Goal: Task Accomplishment & Management: Use online tool/utility

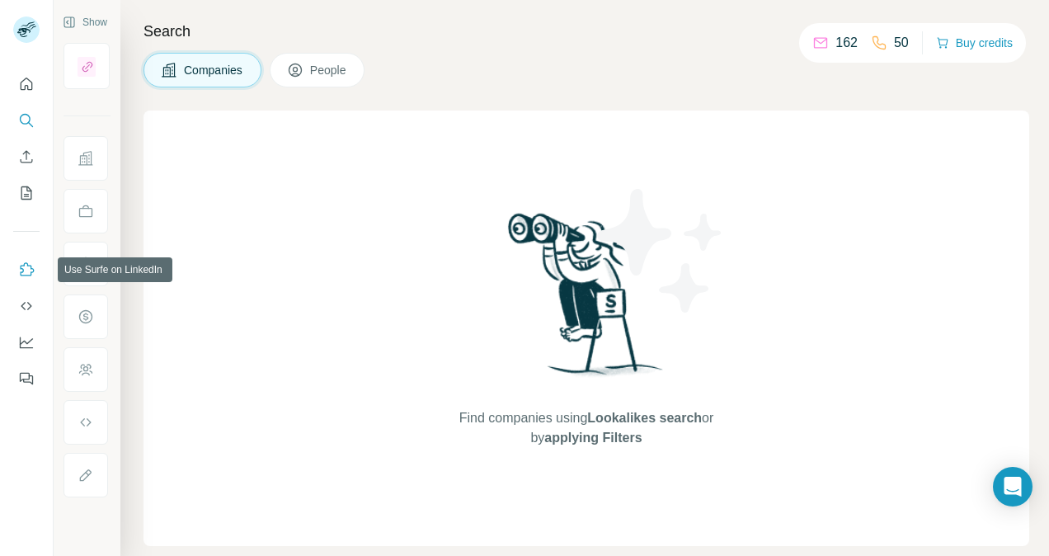
click at [20, 261] on button "Use Surfe on LinkedIn" at bounding box center [26, 270] width 26 height 30
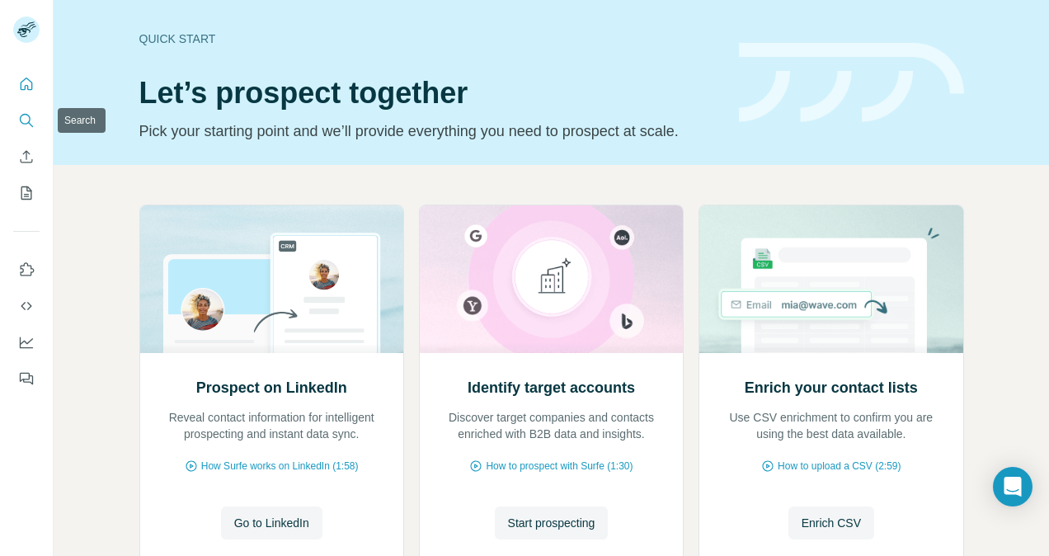
click at [26, 106] on button "Search" at bounding box center [26, 121] width 26 height 30
